Goal: Navigation & Orientation: Find specific page/section

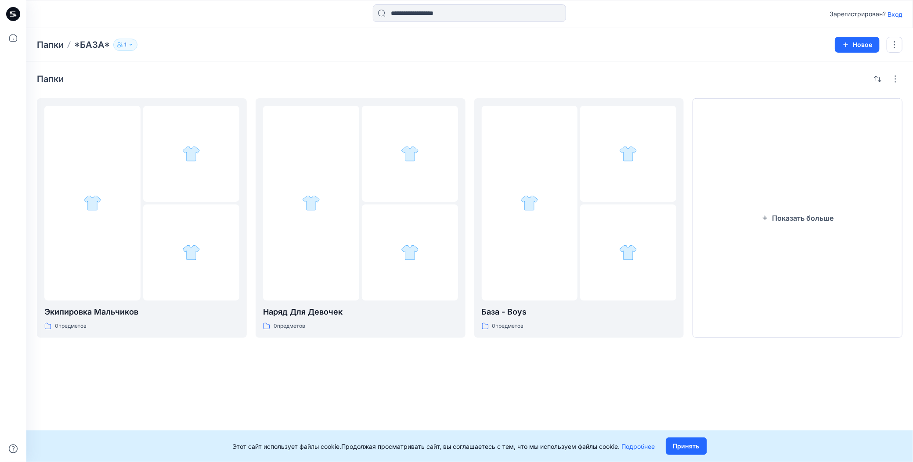
click at [901, 14] on ya-tr-span "Вход" at bounding box center [894, 14] width 15 height 7
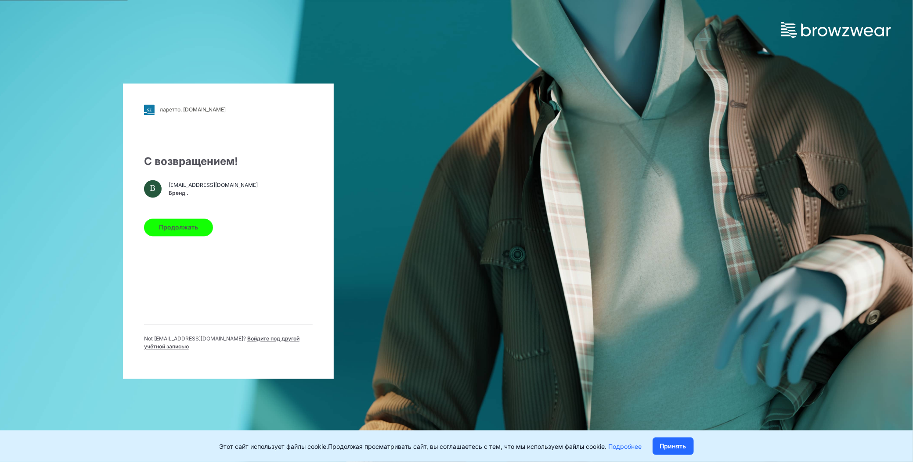
click at [202, 234] on button "Продолжать" at bounding box center [178, 228] width 69 height 18
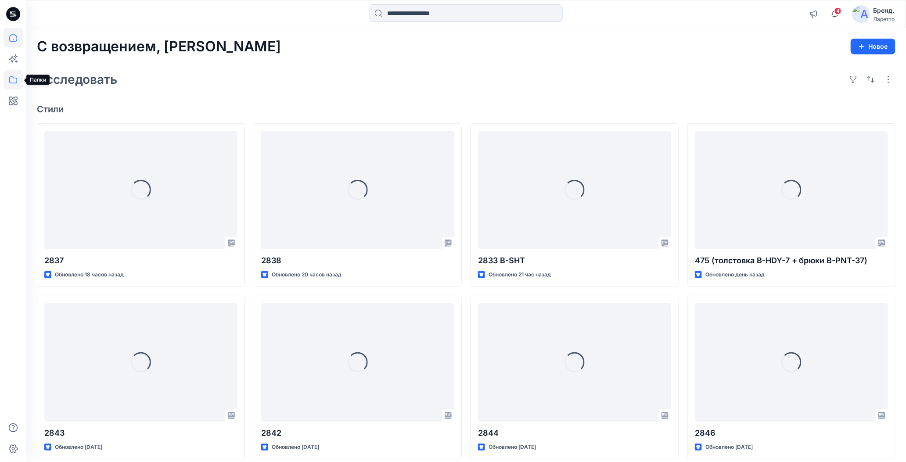
click at [14, 81] on icon at bounding box center [13, 79] width 19 height 19
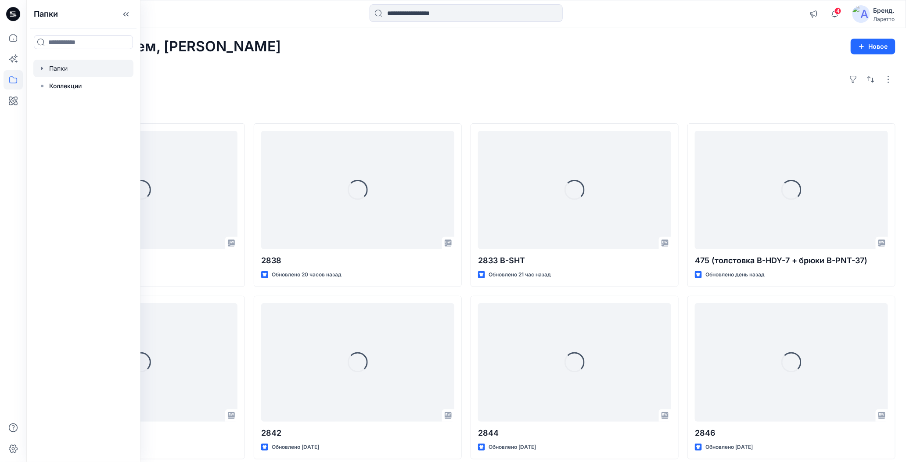
click at [70, 71] on div at bounding box center [83, 69] width 100 height 18
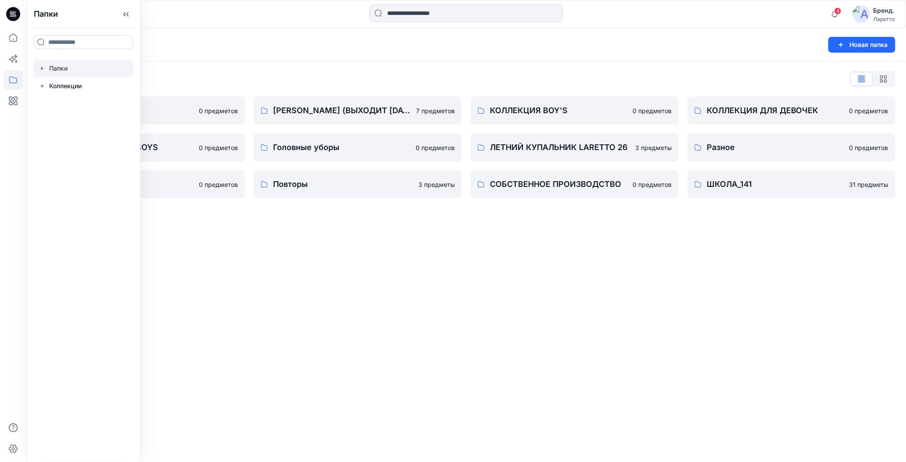
click at [335, 310] on div "Папки Новая папка Список папок *БАЗА* 0 предметов КОЛЛЕКЦИЯ GIRLS_BOYS 0 предме…" at bounding box center [466, 245] width 880 height 434
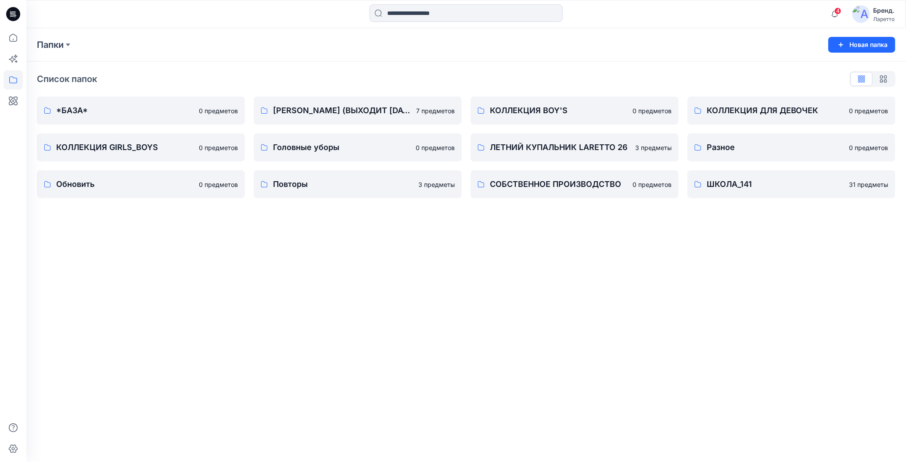
click at [14, 16] on icon at bounding box center [14, 15] width 3 height 0
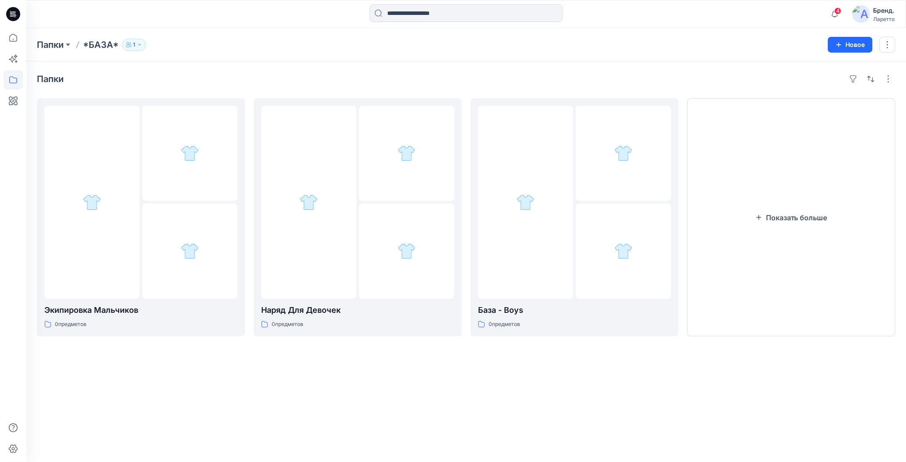
click at [614, 24] on div "4 Уведомления Ваш стиль 2837 был обновлен до версии 2837 18 часов назад Ваш сти…" at bounding box center [466, 14] width 880 height 28
